Goal: Information Seeking & Learning: Learn about a topic

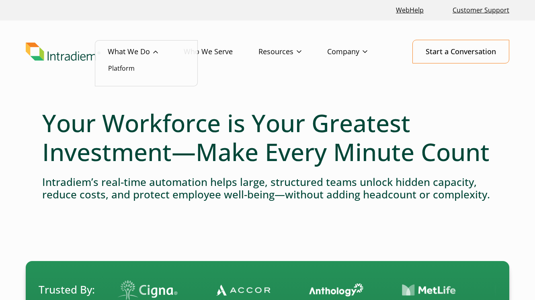
click at [144, 53] on link "What We Do" at bounding box center [146, 51] width 76 height 23
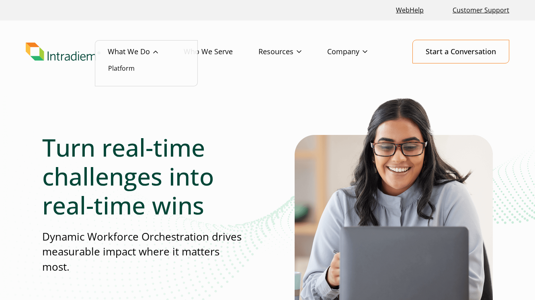
click at [136, 68] on li "Platform" at bounding box center [146, 68] width 76 height 10
click at [132, 70] on link "Platform" at bounding box center [121, 68] width 27 height 9
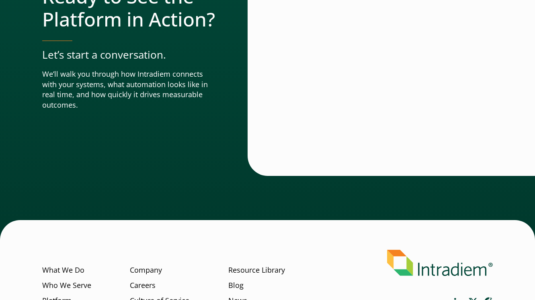
scroll to position [2890, 0]
